Goal: Task Accomplishment & Management: Use online tool/utility

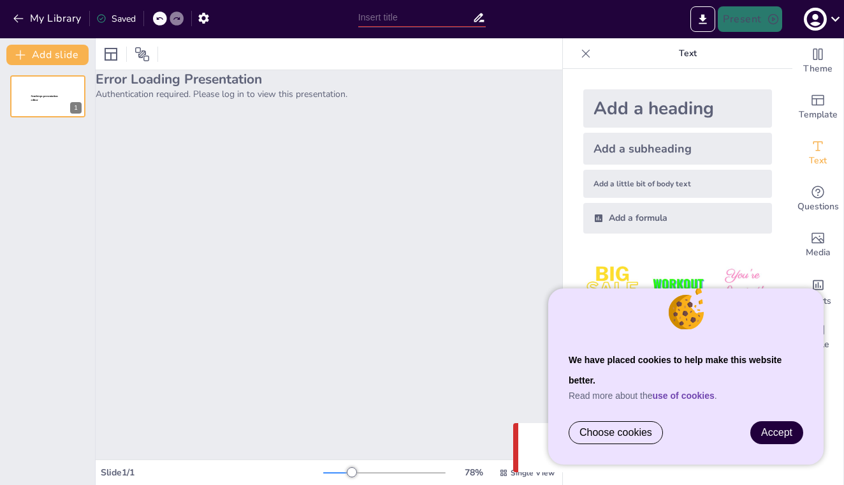
click at [776, 428] on span "Accept" at bounding box center [776, 432] width 31 height 11
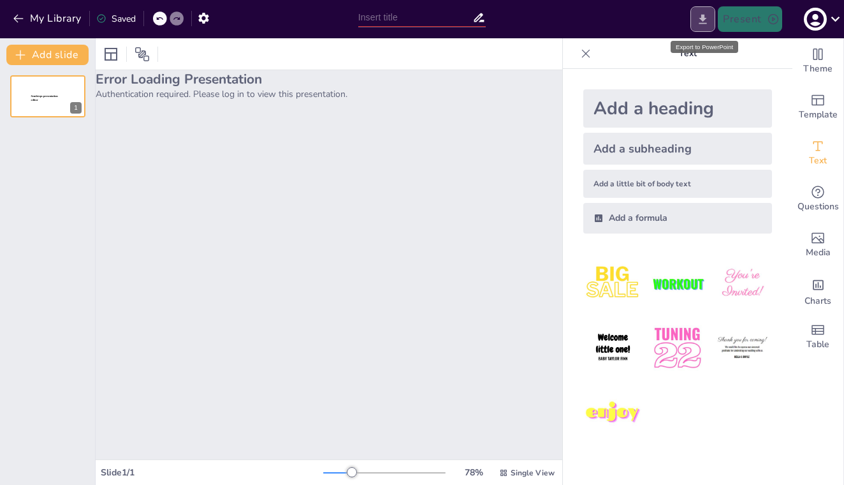
click at [706, 13] on icon "Export to PowerPoint" at bounding box center [702, 19] width 13 height 13
click at [165, 173] on div "Error Loading Presentation Authentication required. Please log in to view this …" at bounding box center [329, 264] width 467 height 389
click at [66, 25] on button "My Library" at bounding box center [48, 18] width 77 height 20
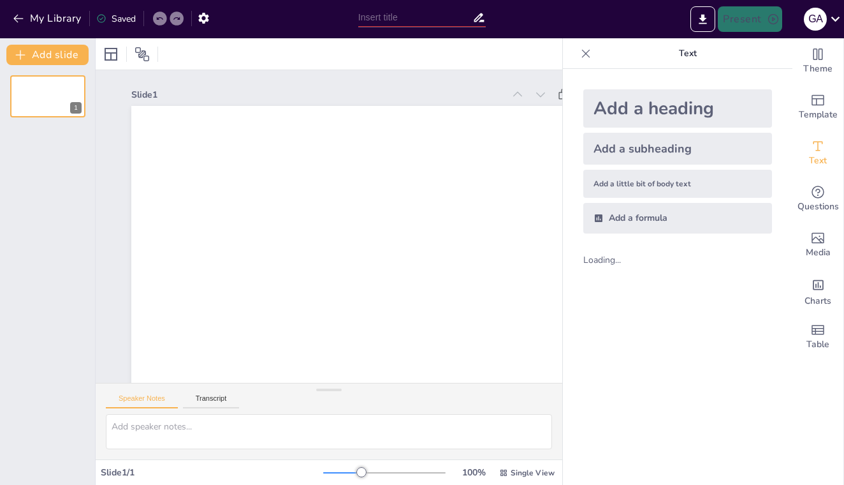
type input "Navigating Prostate Health: Essential Prevention Tips for Everyone"
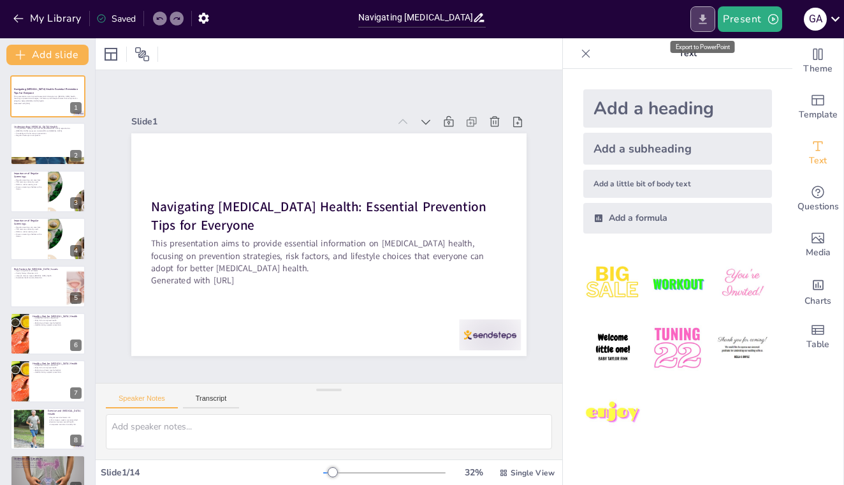
click at [707, 18] on icon "Export to PowerPoint" at bounding box center [703, 19] width 8 height 10
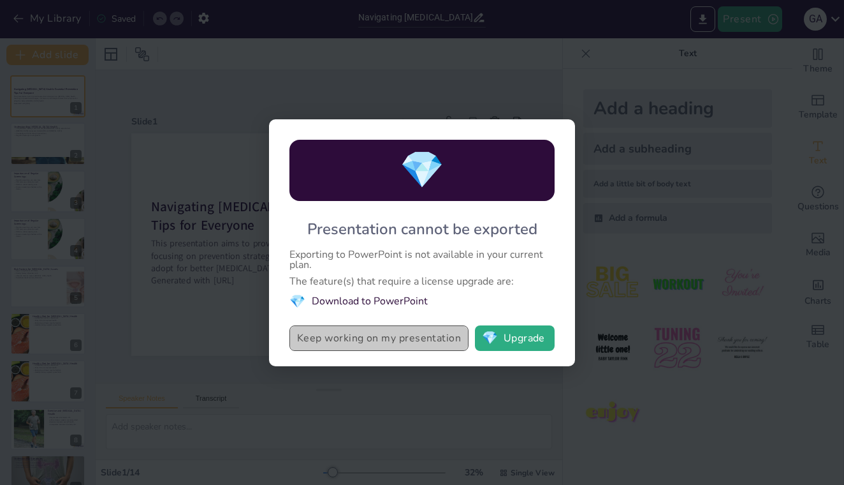
click at [359, 339] on button "Keep working on my presentation" at bounding box center [378, 338] width 179 height 26
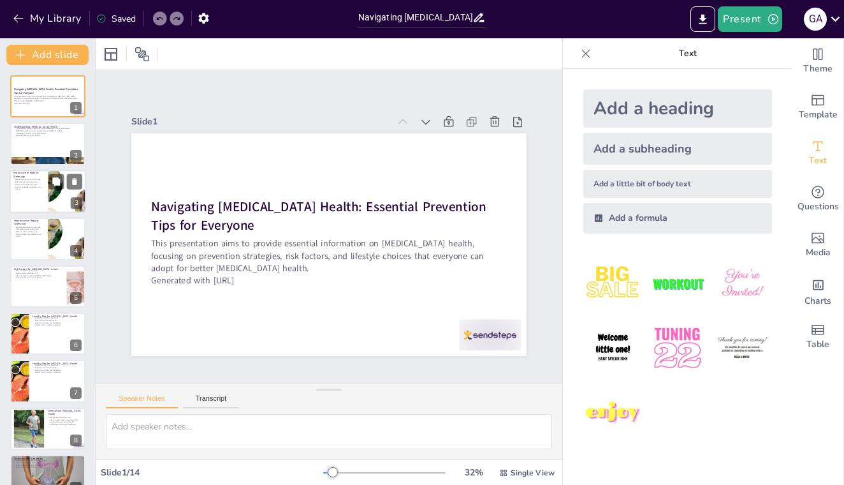
click at [32, 193] on div at bounding box center [48, 191] width 77 height 43
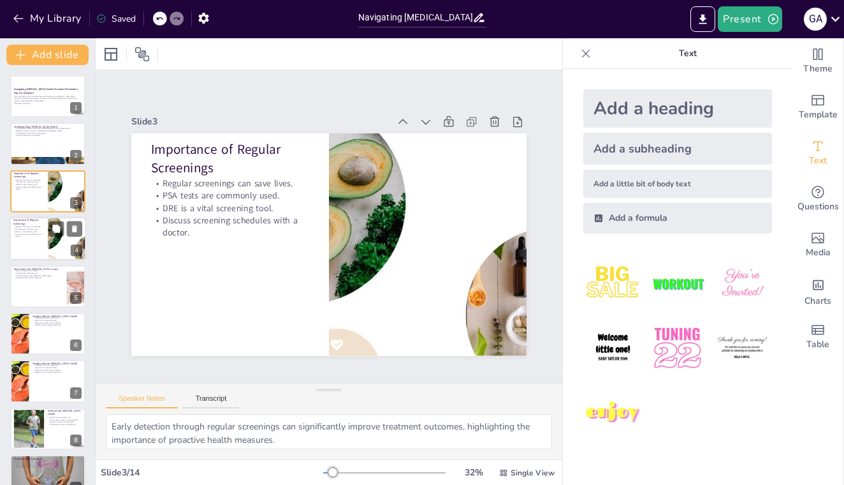
click at [22, 236] on p "Discuss screening schedules with a doctor." at bounding box center [28, 235] width 31 height 4
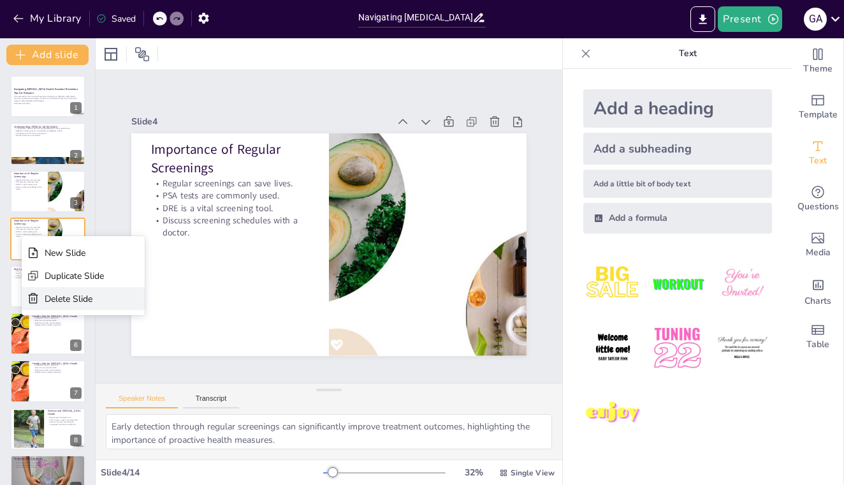
click at [59, 297] on div "Delete Slide" at bounding box center [74, 299] width 59 height 12
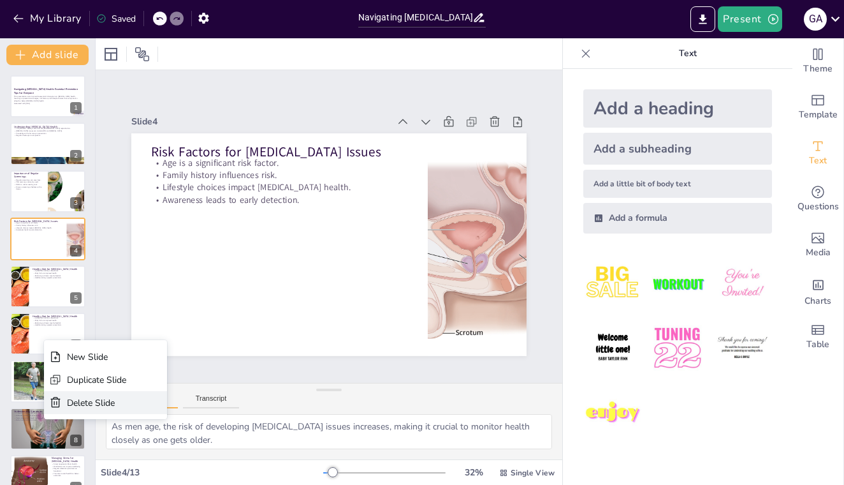
click at [80, 404] on div "Delete Slide" at bounding box center [96, 403] width 59 height 12
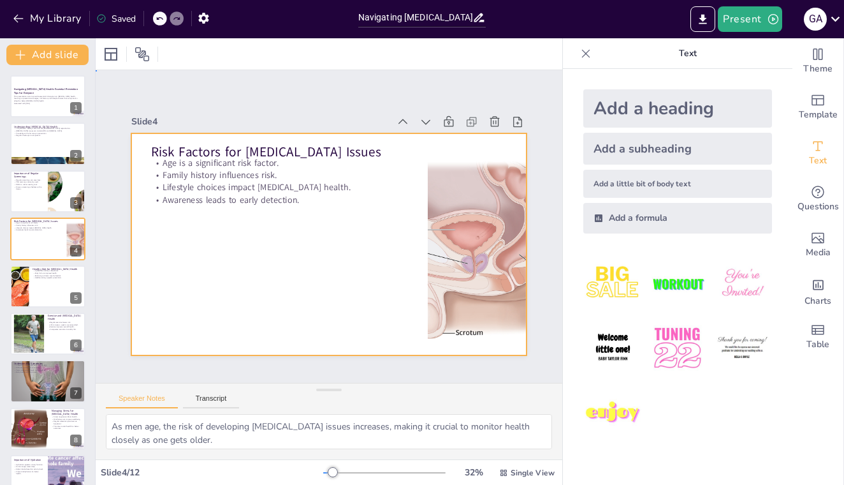
click at [245, 245] on div at bounding box center [328, 244] width 395 height 223
click at [35, 198] on div at bounding box center [48, 191] width 77 height 43
type textarea "Early detection through regular screenings can significantly improve treatment …"
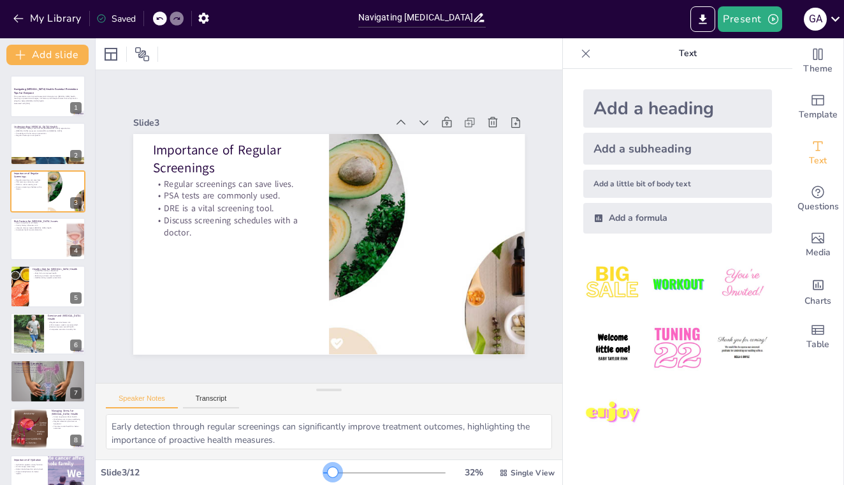
click at [333, 464] on div "32 % Single View" at bounding box center [440, 472] width 234 height 20
click at [515, 124] on icon at bounding box center [515, 122] width 9 height 10
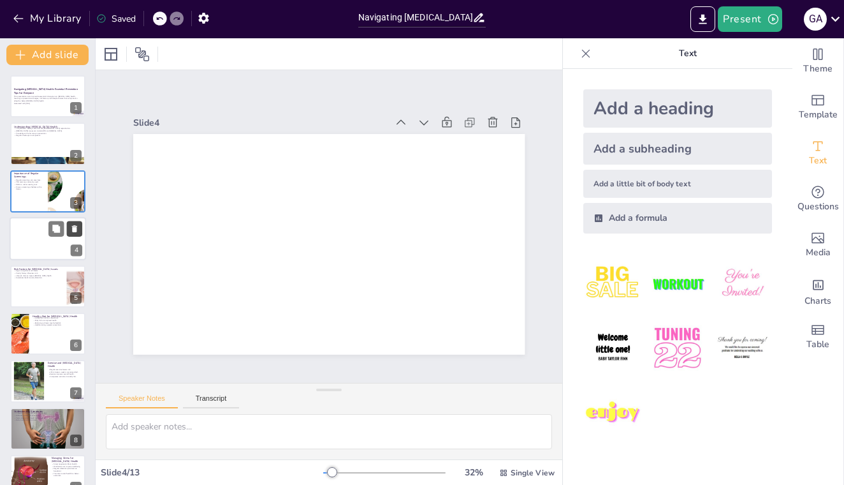
click at [77, 231] on icon at bounding box center [74, 228] width 5 height 7
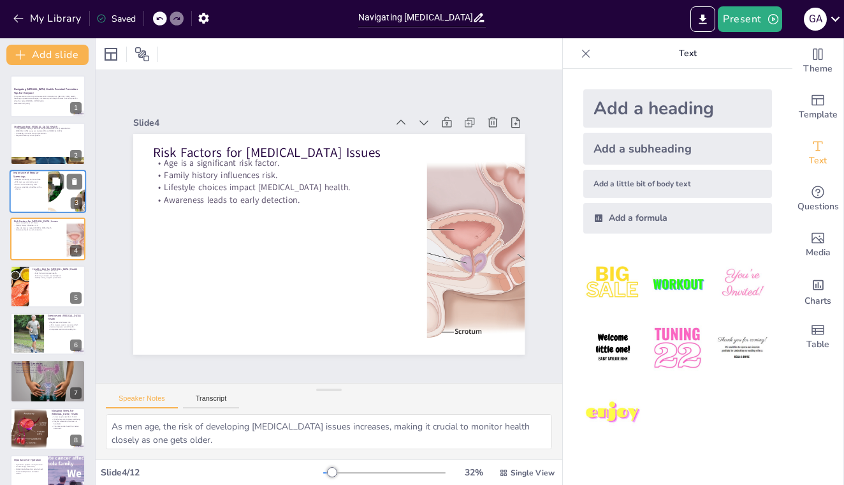
click at [29, 198] on div at bounding box center [48, 191] width 77 height 43
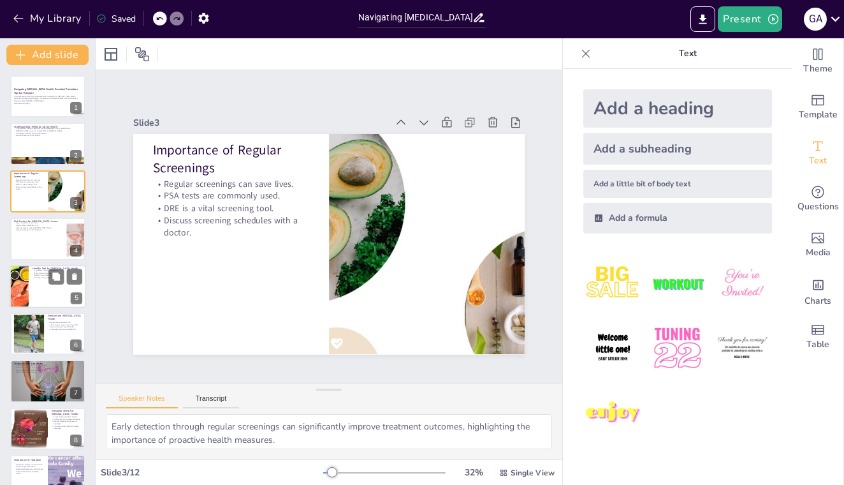
click at [39, 291] on div at bounding box center [48, 286] width 77 height 43
type textarea "Consuming a variety of fruits and vegetables provides essential nutrients and a…"
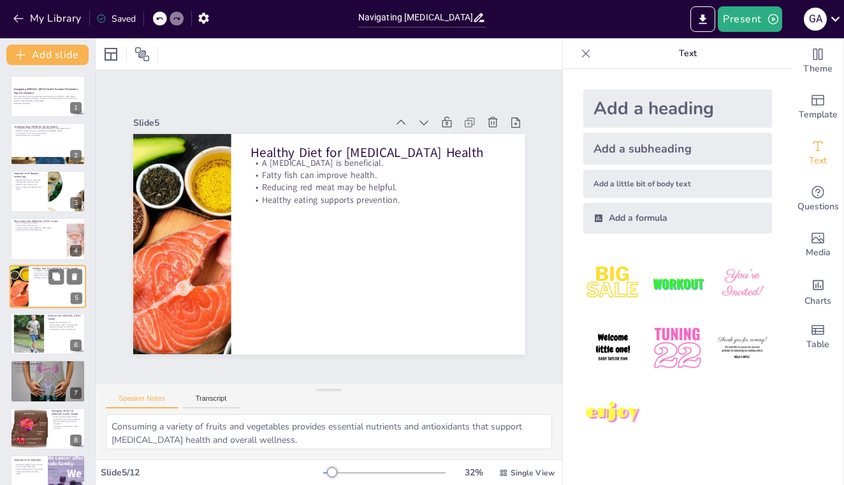
scroll to position [11, 0]
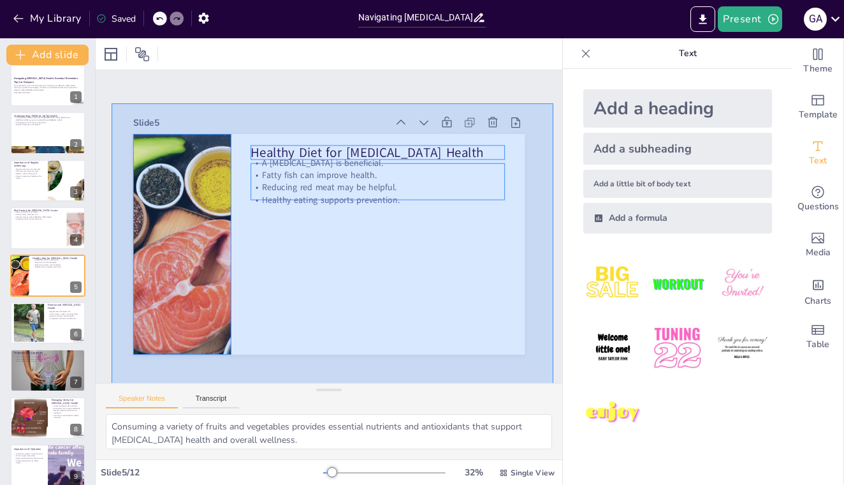
drag, startPoint x: 112, startPoint y: 103, endPoint x: 553, endPoint y: 385, distance: 524.1
click at [553, 385] on div "Slide 1 Navigating Prostate Health: Essential Prevention Tips for Everyone This…" at bounding box center [329, 264] width 467 height 389
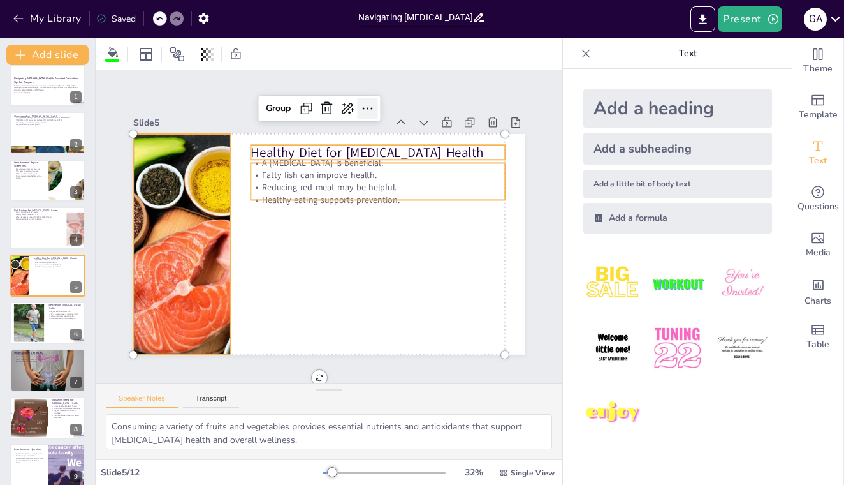
click at [365, 110] on icon at bounding box center [367, 108] width 15 height 15
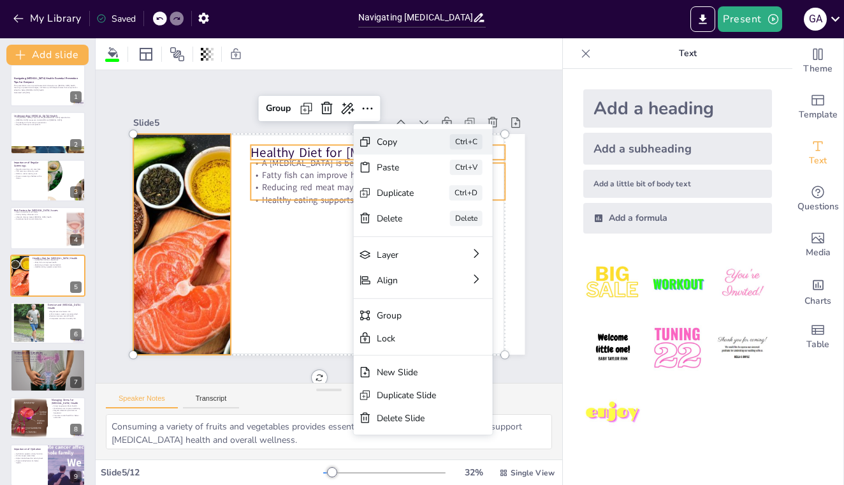
click at [384, 138] on div "Copy" at bounding box center [396, 142] width 38 height 12
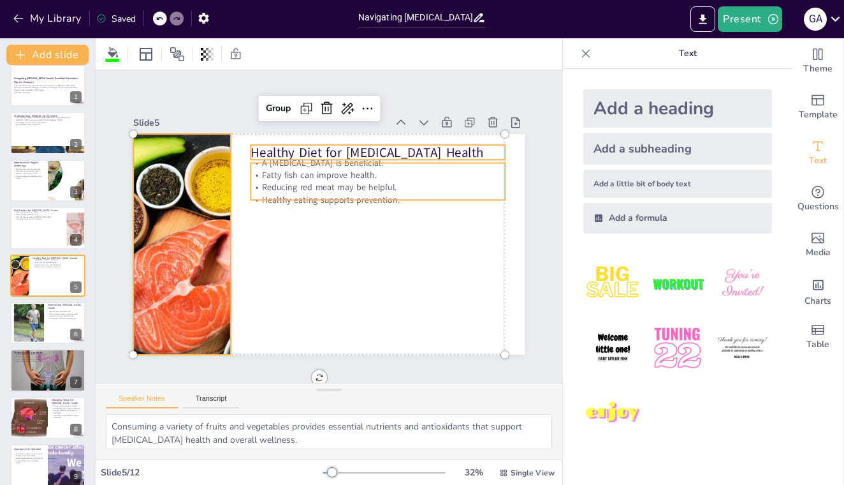
click at [200, 207] on div at bounding box center [181, 244] width 365 height 221
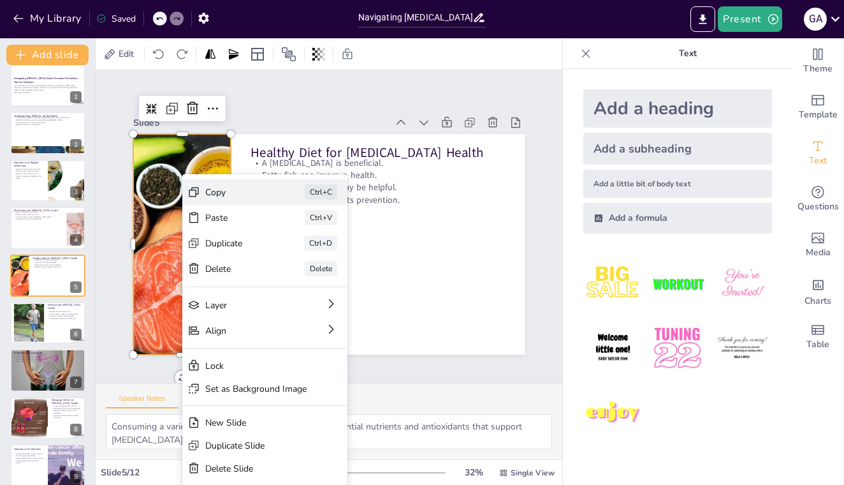
click at [207, 196] on div "Copy" at bounding box center [237, 192] width 64 height 12
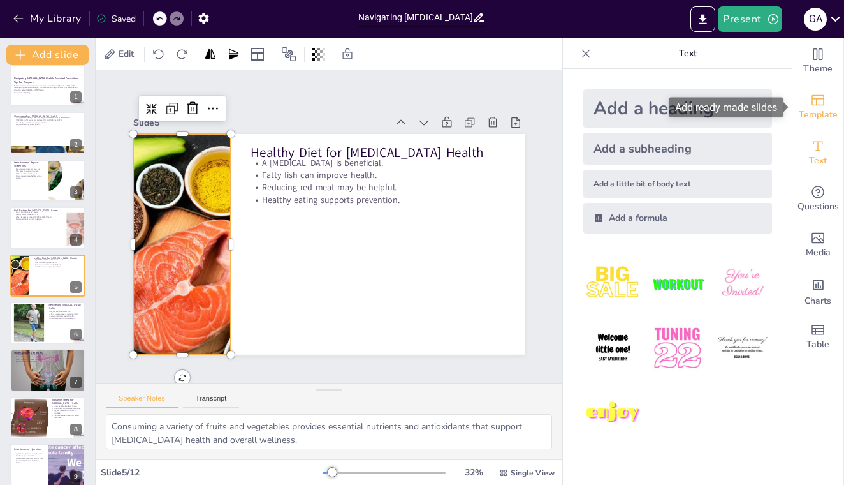
click at [817, 100] on icon "Add ready made slides" at bounding box center [818, 100] width 13 height 11
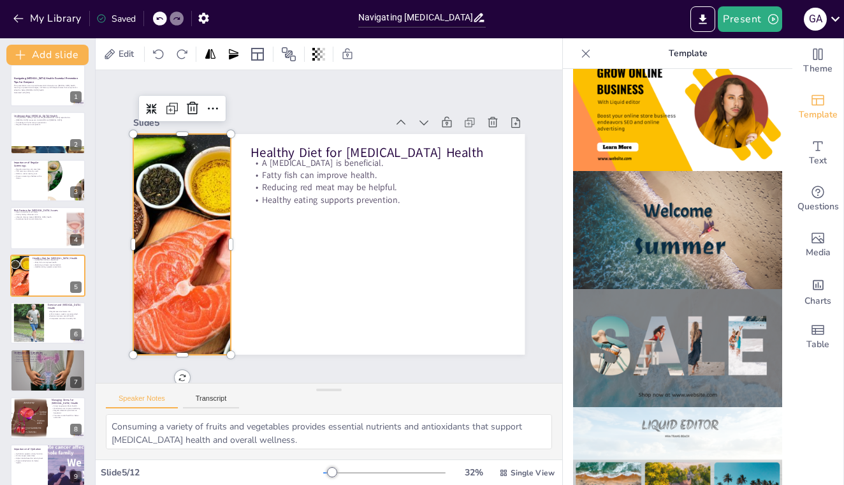
scroll to position [379, 0]
click at [636, 235] on img at bounding box center [677, 231] width 209 height 118
